Goal: Task Accomplishment & Management: Use online tool/utility

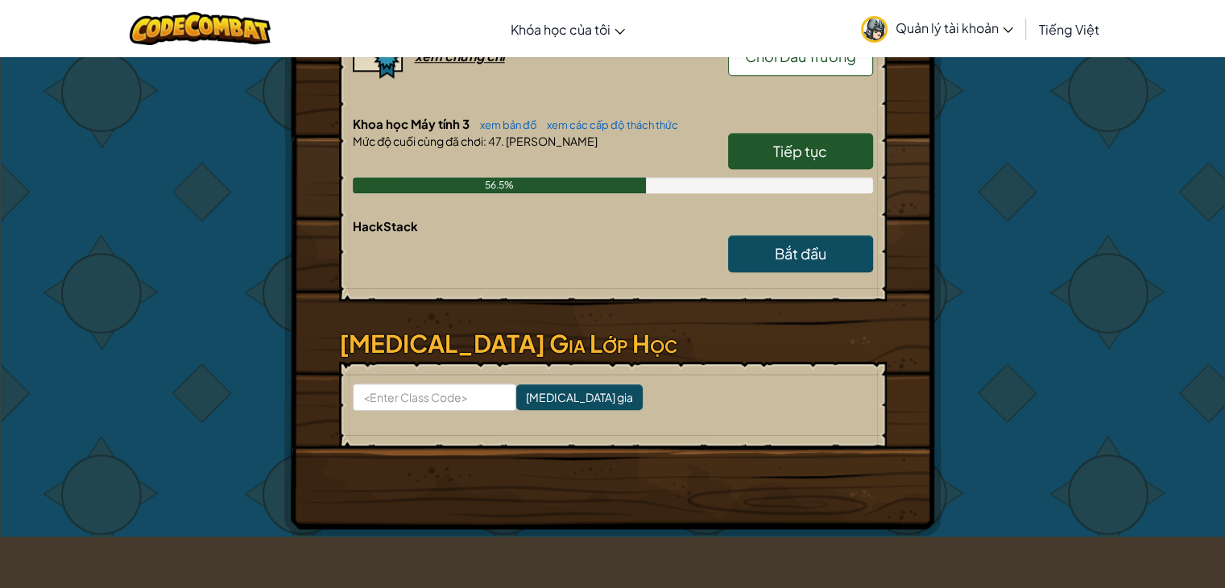
scroll to position [1342, 0]
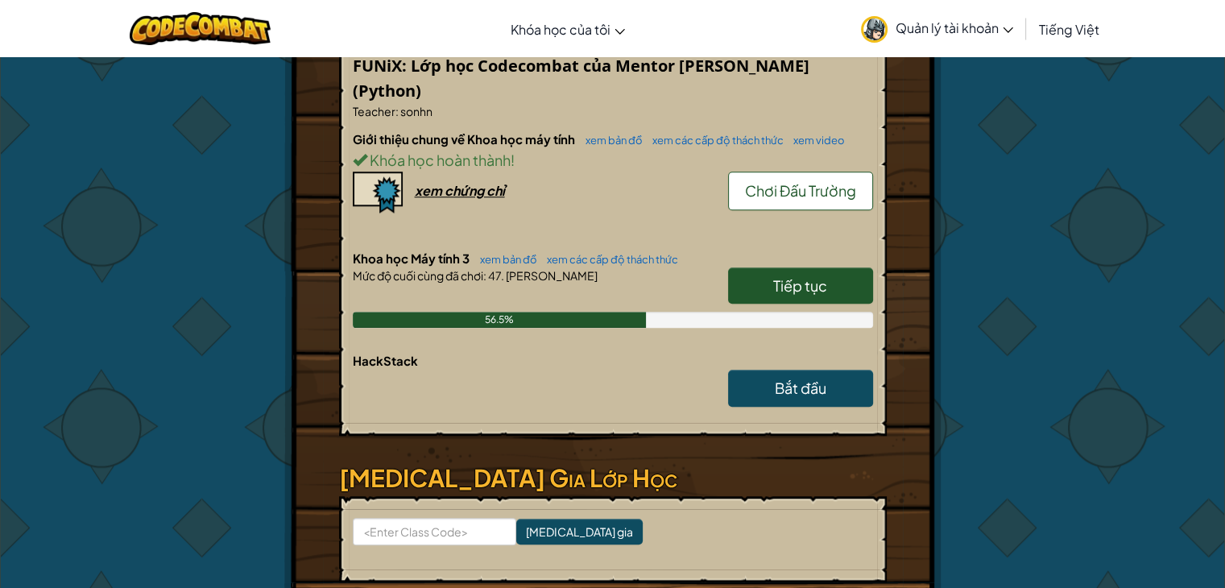
click at [831, 300] on link "Tiếp tục" at bounding box center [800, 285] width 145 height 37
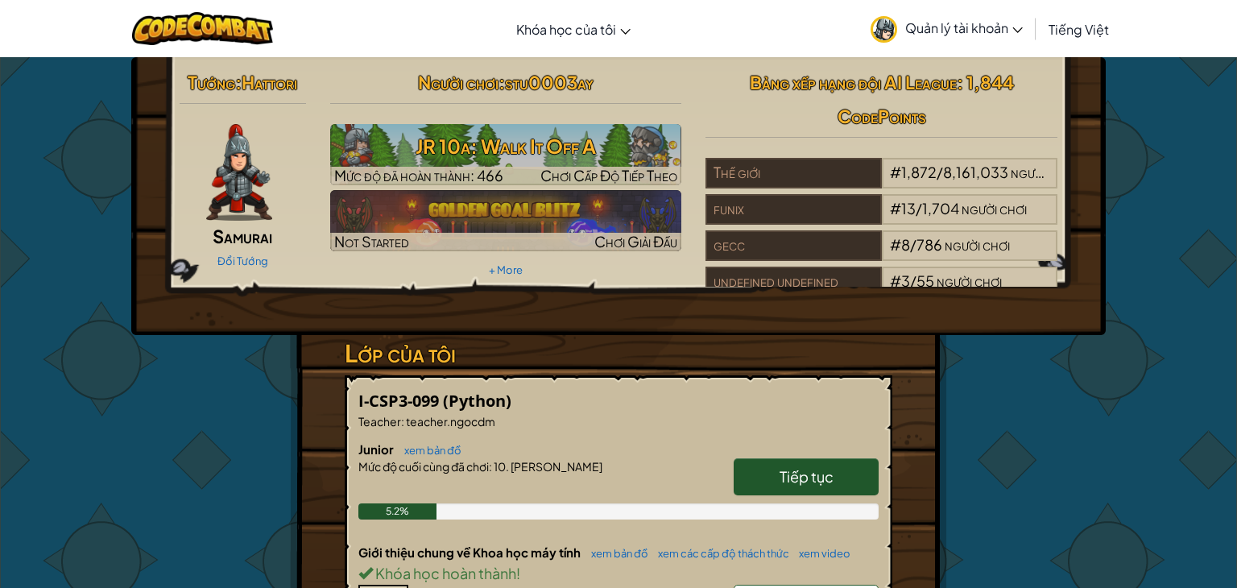
select select "vi"
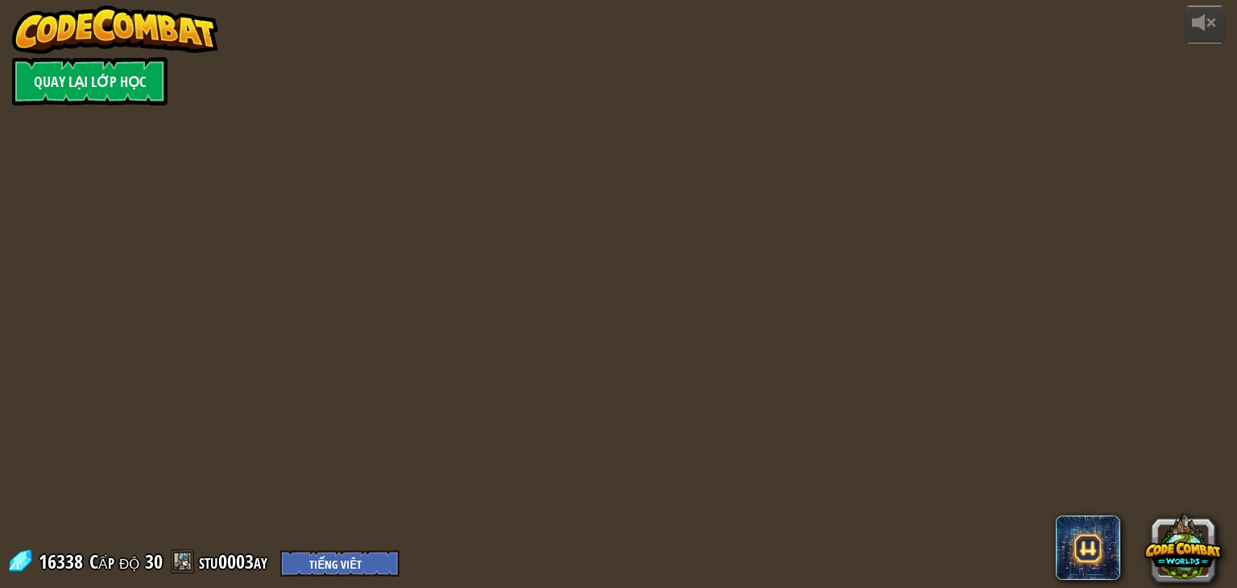
select select "vi"
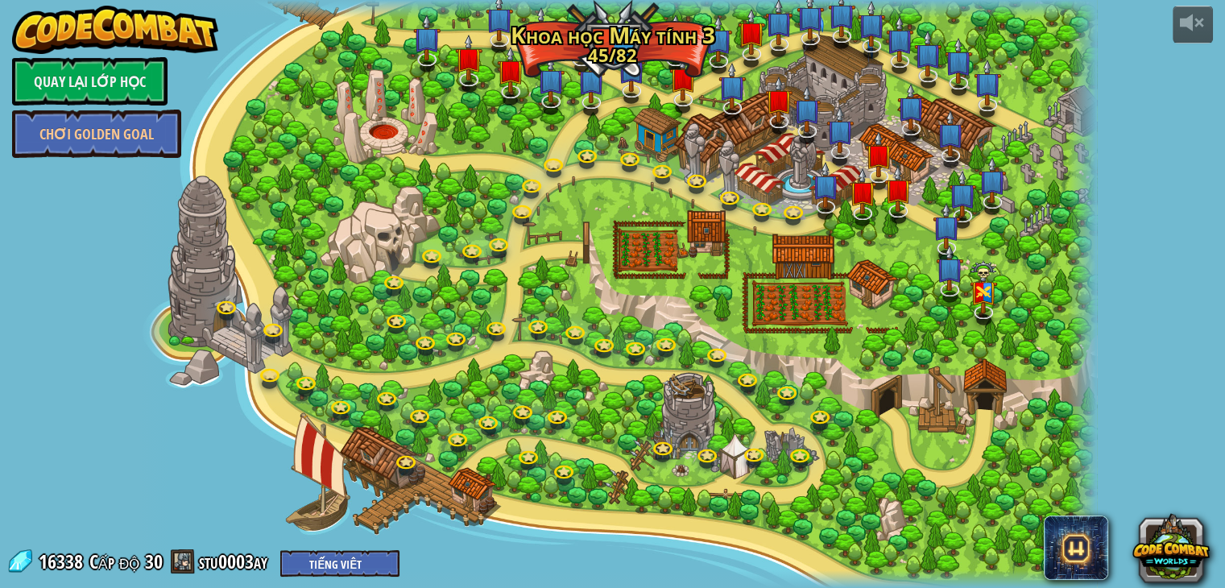
select select "vi"
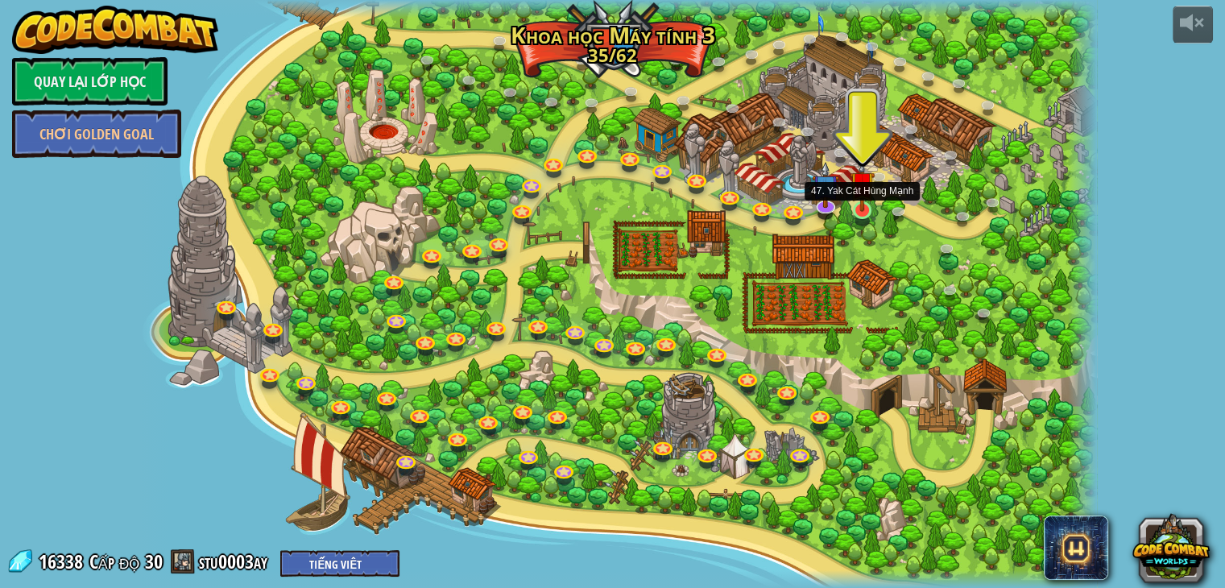
click at [855, 207] on img at bounding box center [862, 183] width 24 height 56
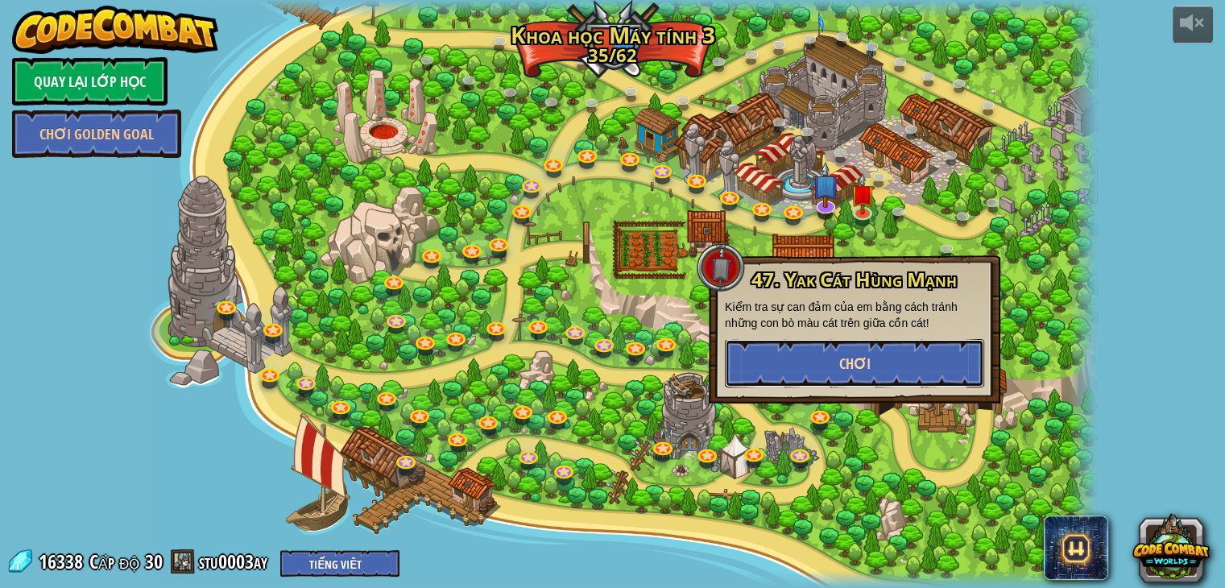
click at [864, 364] on span "Chơi" at bounding box center [854, 364] width 31 height 20
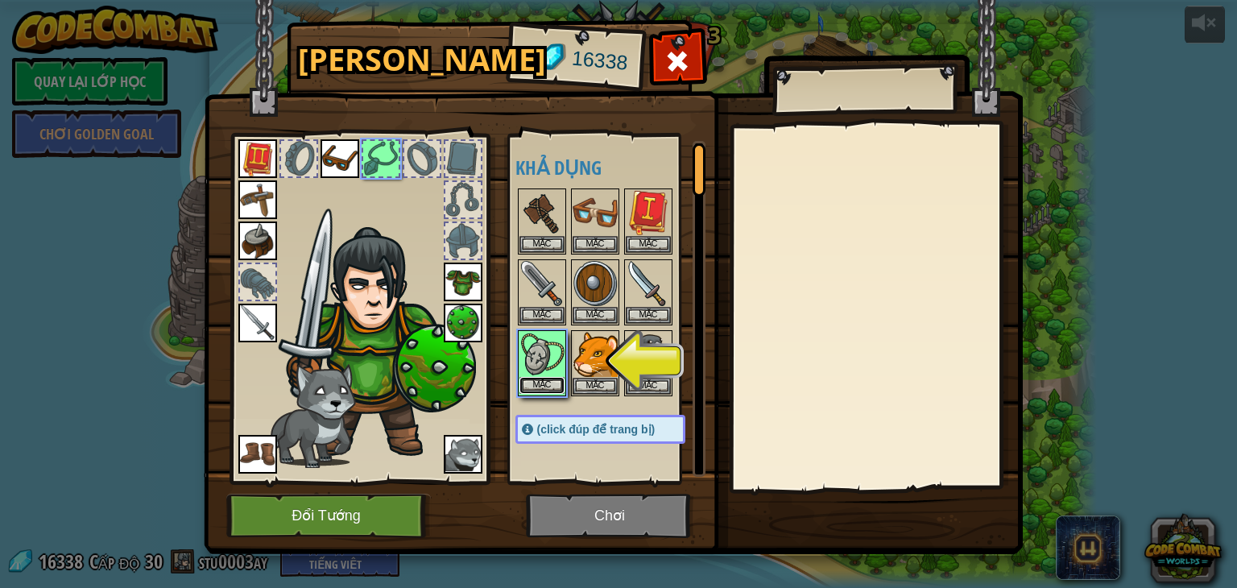
click at [554, 379] on button "Mặc" at bounding box center [542, 385] width 45 height 17
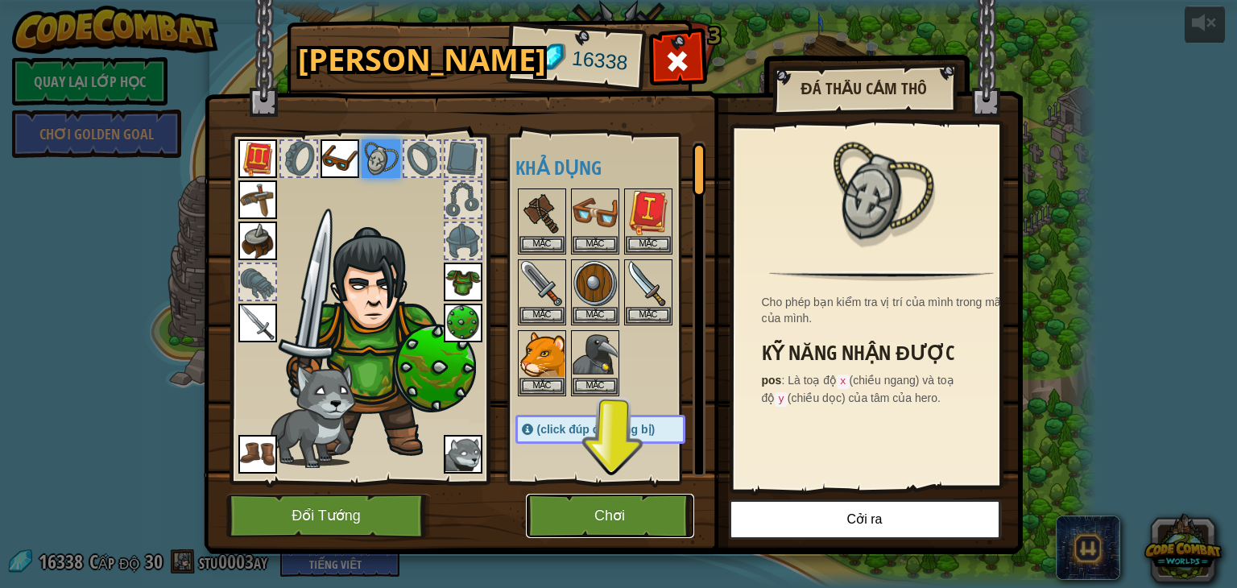
click at [609, 503] on button "Chơi" at bounding box center [610, 516] width 168 height 44
